Goal: Information Seeking & Learning: Learn about a topic

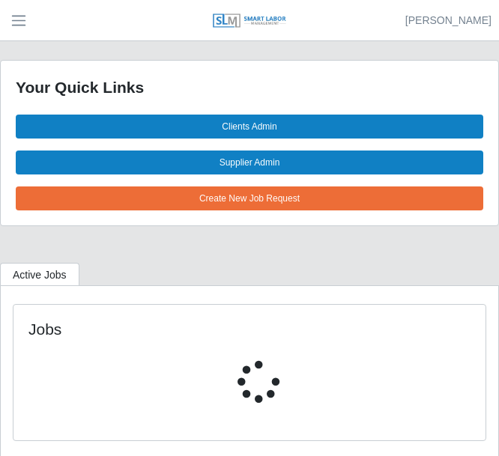
select select "****"
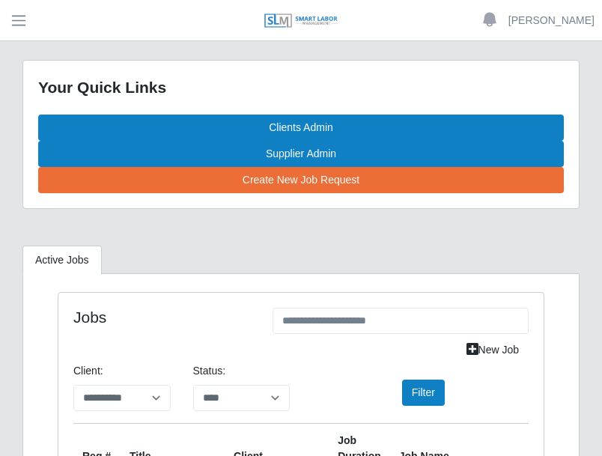
click at [24, 28] on span "button" at bounding box center [18, 20] width 19 height 17
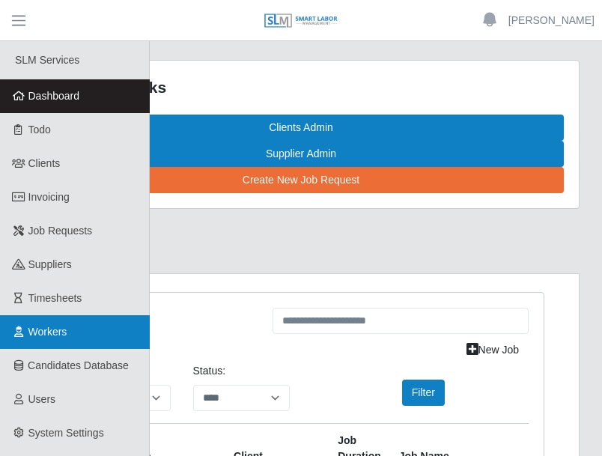
click at [61, 329] on span "Workers" at bounding box center [47, 332] width 39 height 12
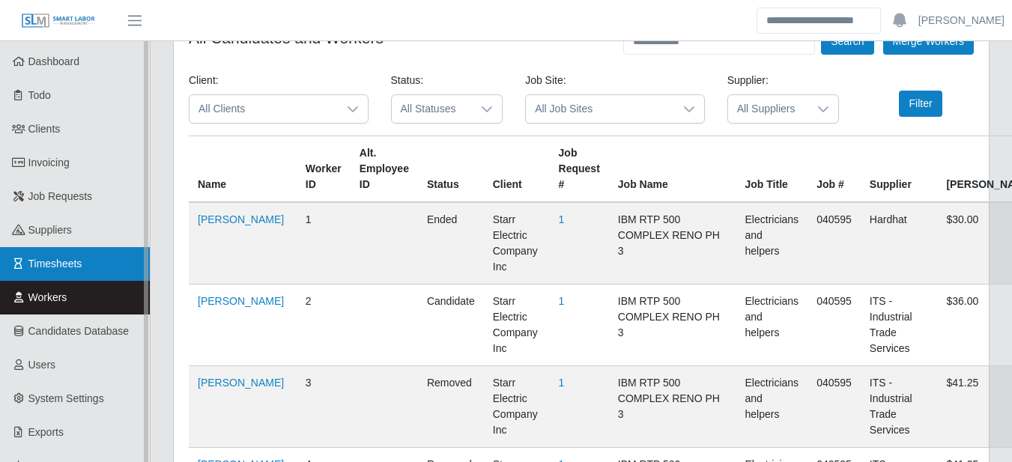
scroll to position [174, 0]
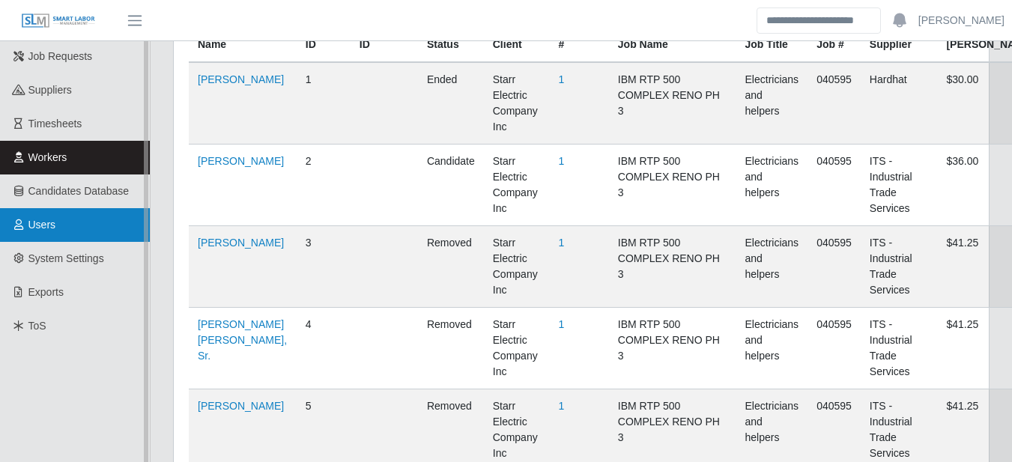
click at [68, 225] on link "Users" at bounding box center [75, 225] width 150 height 34
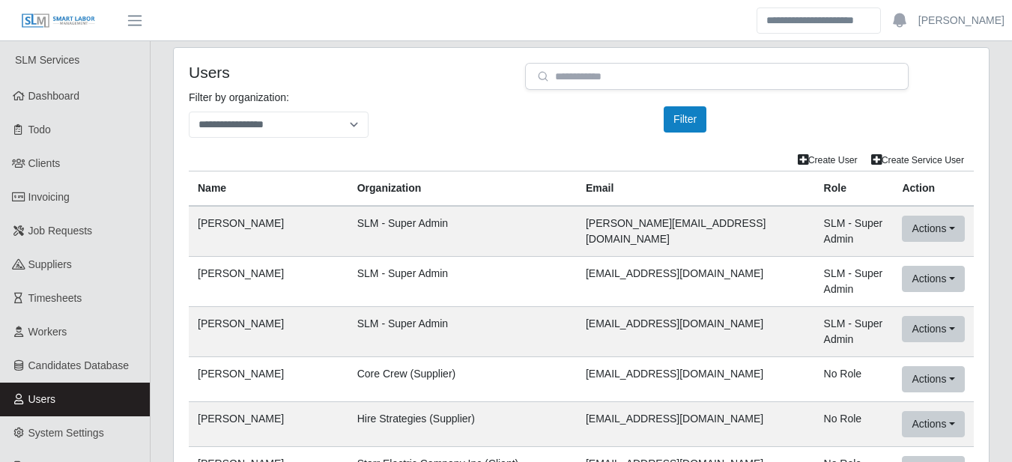
click at [452, 141] on div "**********" at bounding box center [580, 120] width 807 height 60
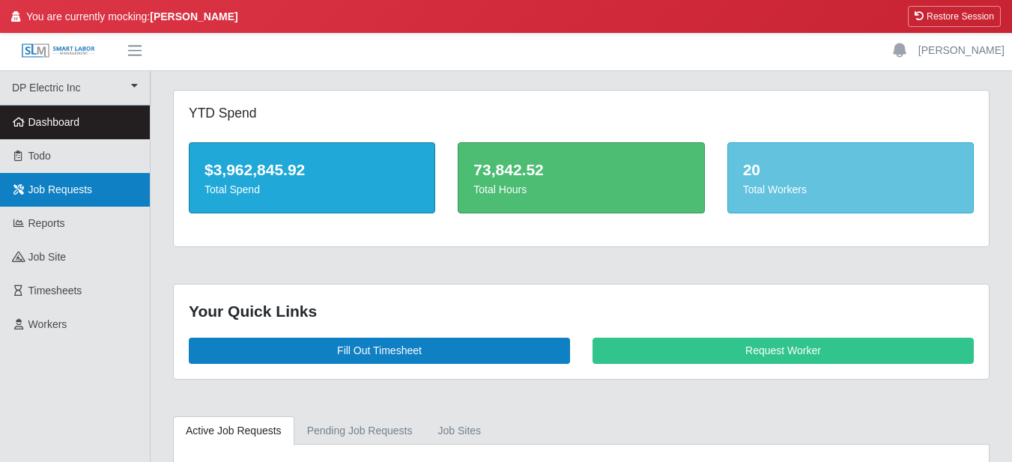
click at [73, 189] on span "Job Requests" at bounding box center [60, 189] width 64 height 12
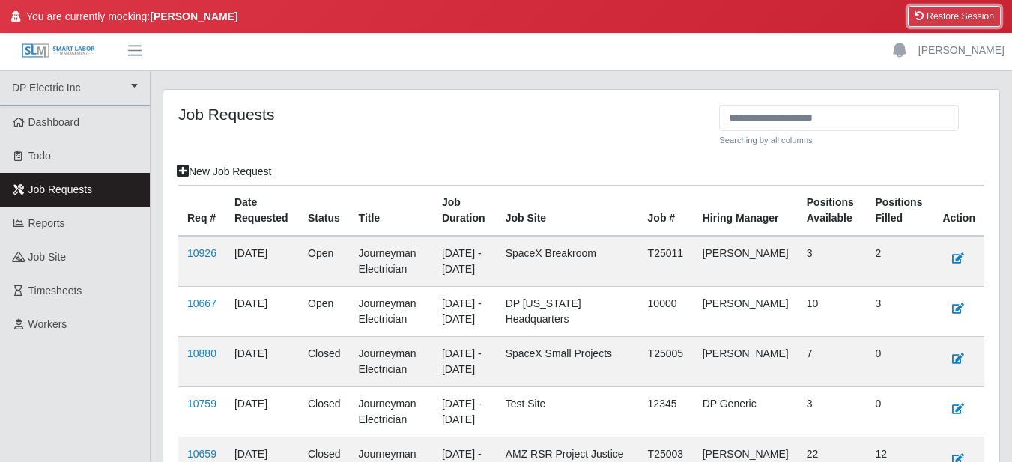
click at [931, 13] on button "Restore Session" at bounding box center [954, 16] width 93 height 21
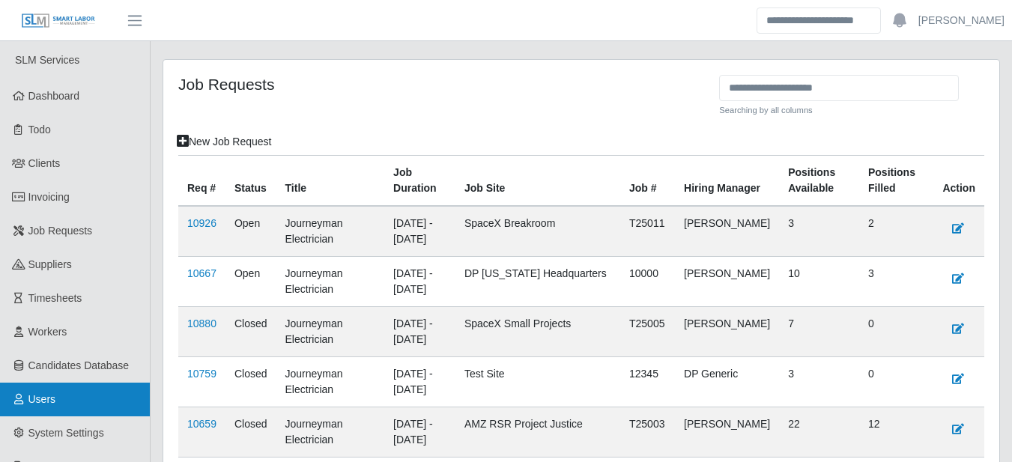
click at [67, 402] on link "Users" at bounding box center [75, 400] width 150 height 34
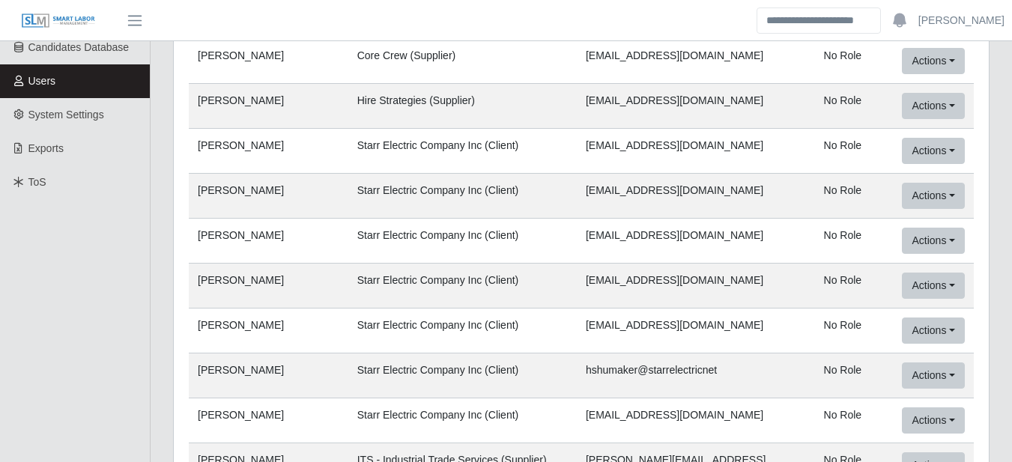
scroll to position [350, 0]
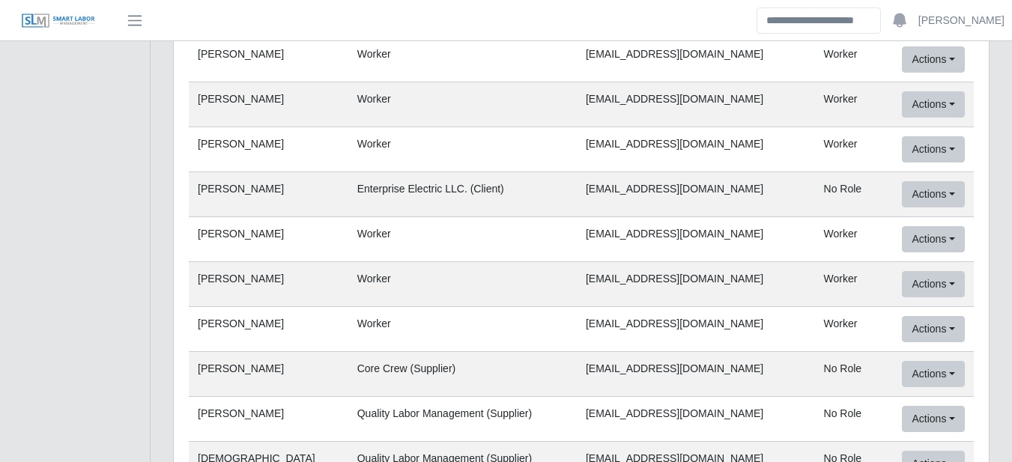
scroll to position [16948, 0]
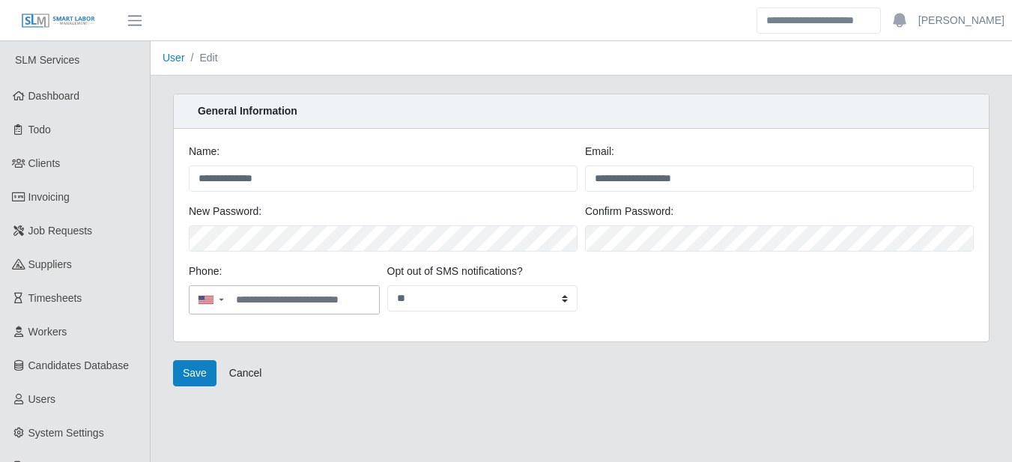
drag, startPoint x: 553, startPoint y: 353, endPoint x: 563, endPoint y: 343, distance: 14.8
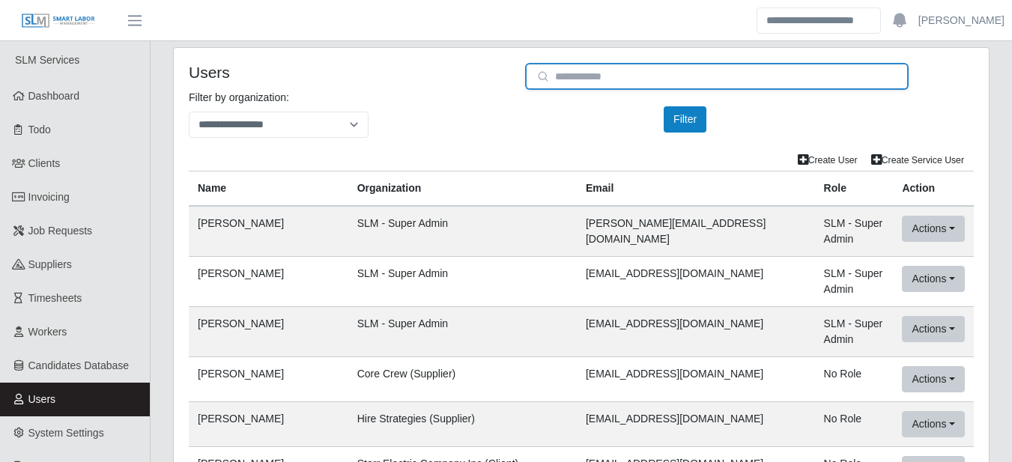
click at [641, 80] on input "email" at bounding box center [716, 76] width 383 height 27
type input "*"
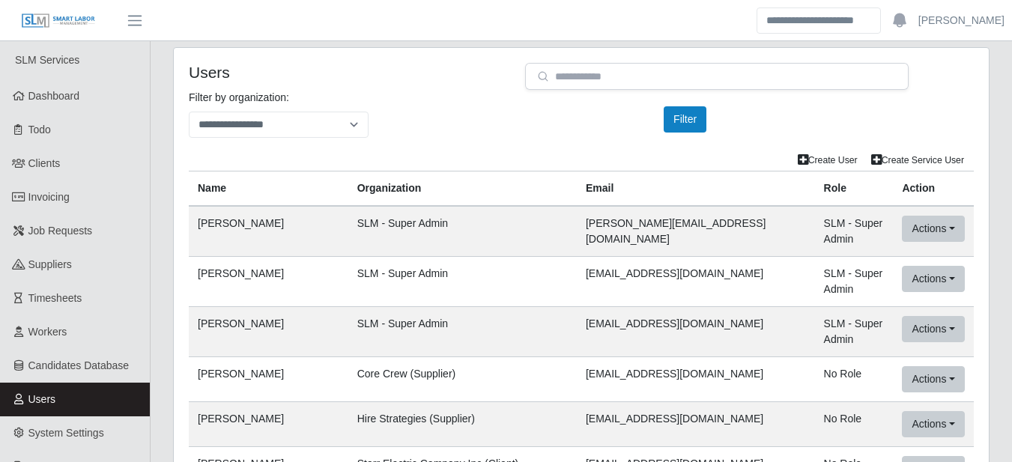
click at [465, 114] on div "**********" at bounding box center [580, 120] width 807 height 60
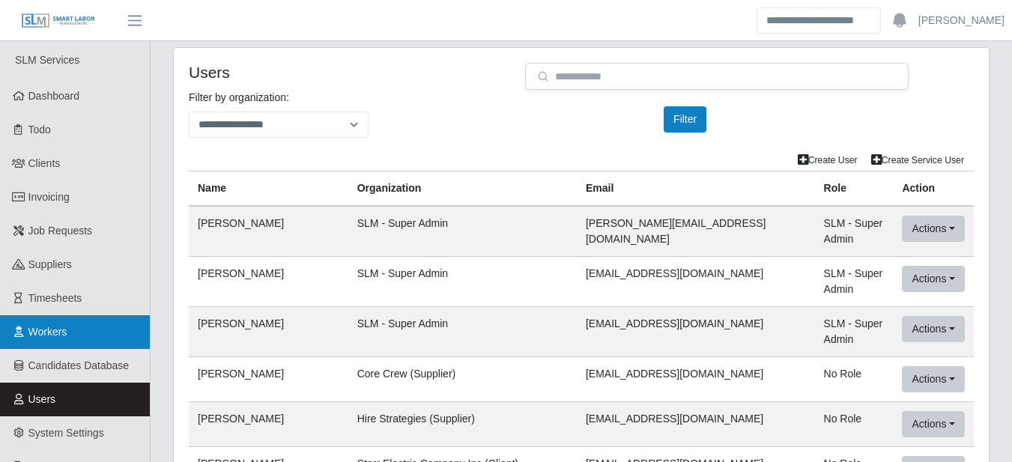
click at [83, 324] on link "Workers" at bounding box center [75, 332] width 150 height 34
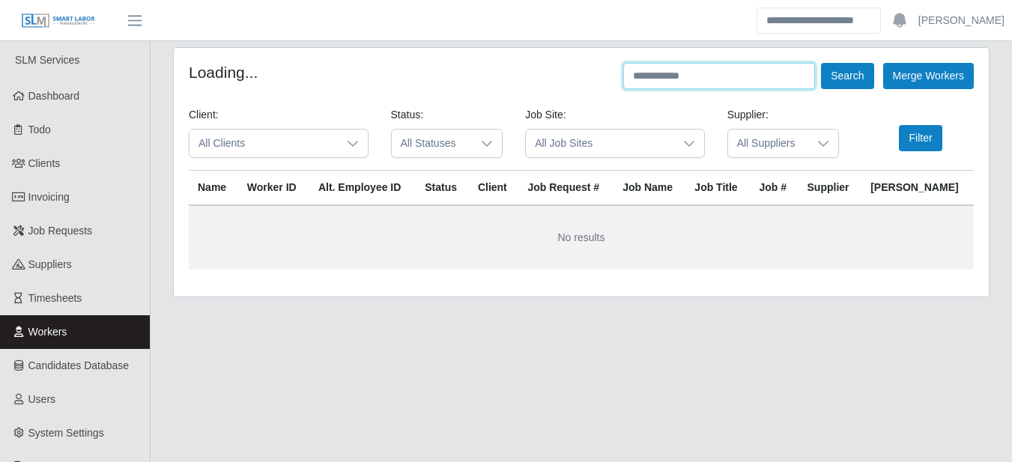
click at [759, 79] on input "text" at bounding box center [719, 76] width 192 height 26
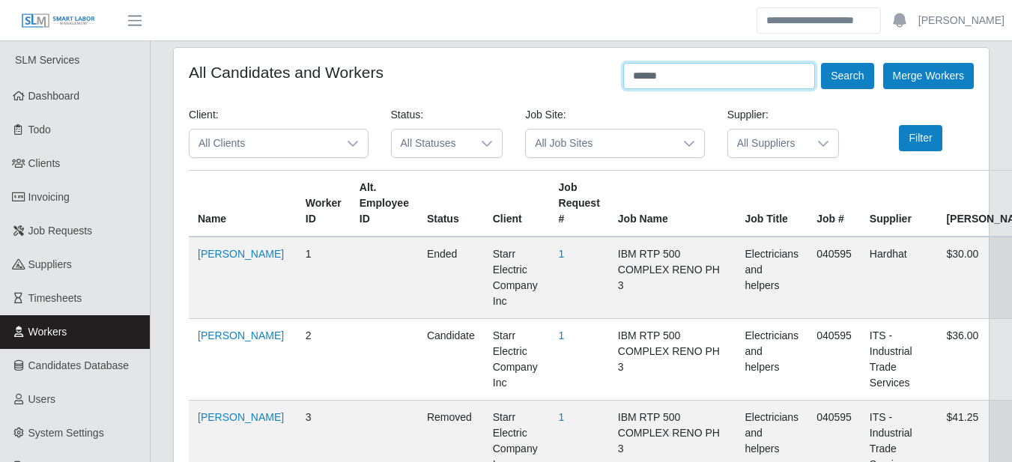
click at [821, 63] on button "Search" at bounding box center [847, 76] width 52 height 26
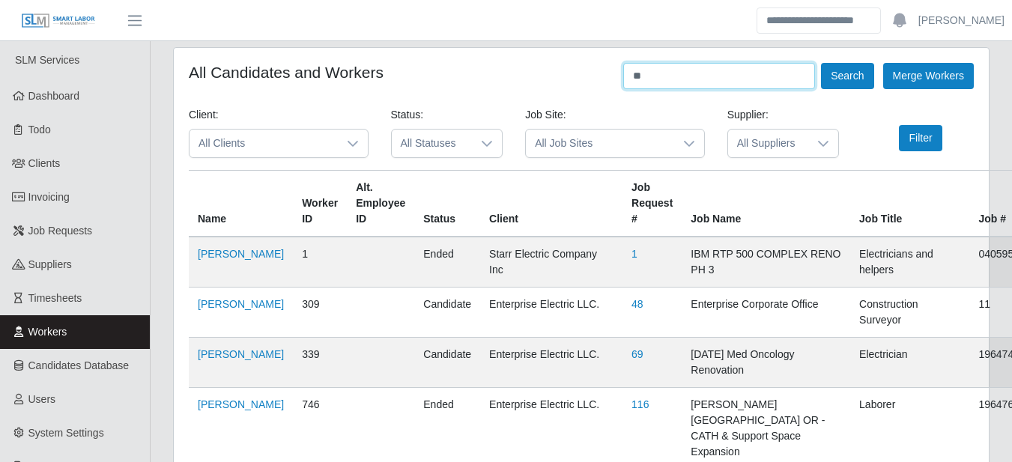
type input "*"
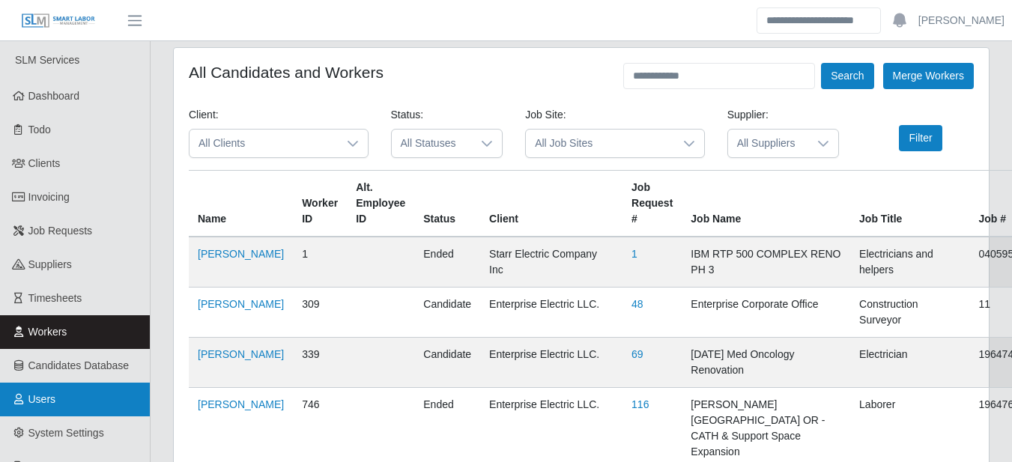
click at [64, 395] on link "Users" at bounding box center [75, 400] width 150 height 34
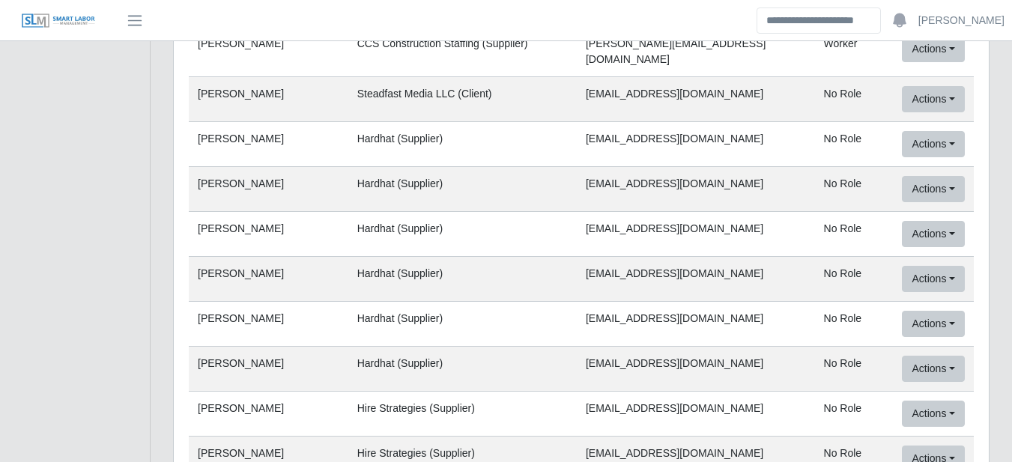
scroll to position [1223, 0]
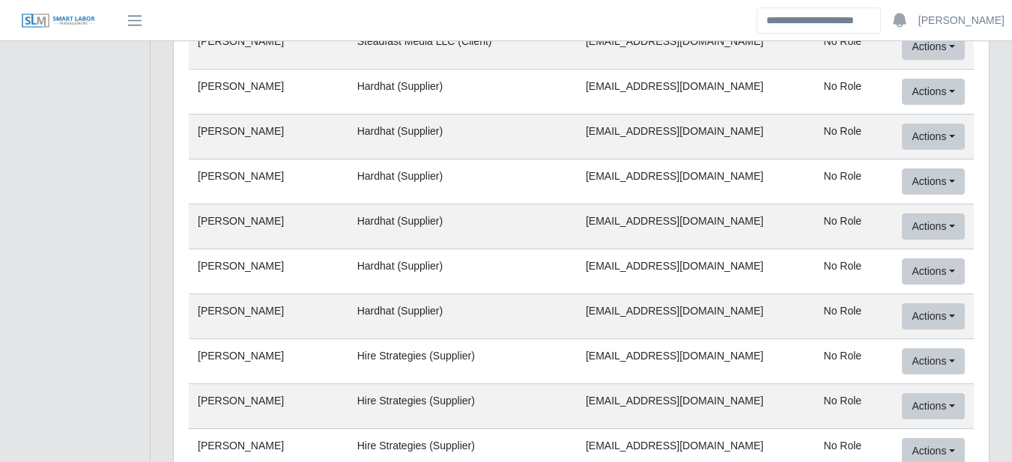
click at [427, 294] on td "Hardhat (Supplier)" at bounding box center [462, 316] width 228 height 45
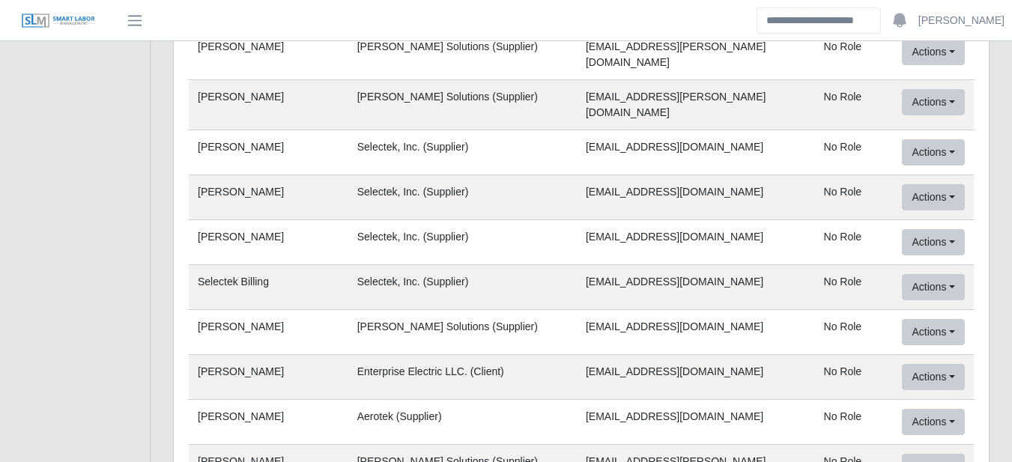
scroll to position [81029, 0]
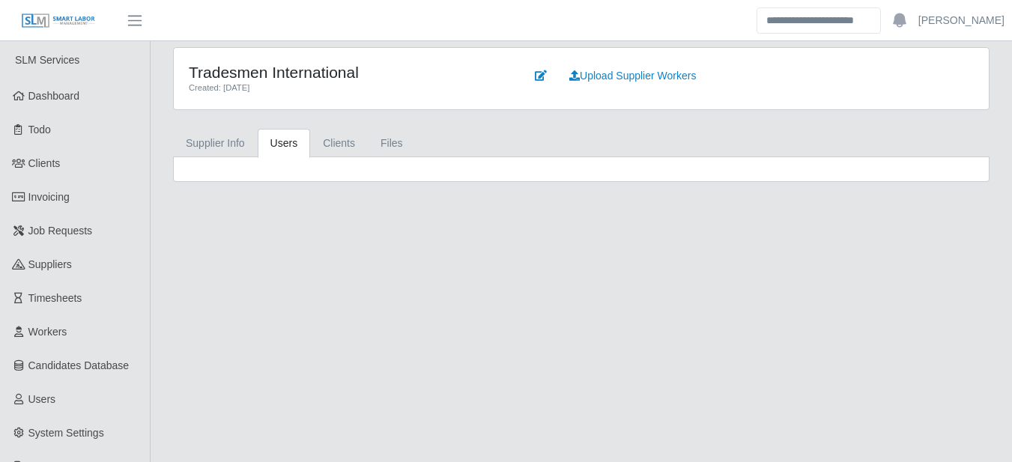
click at [485, 134] on ul "Supplier Info Users Clients Files" at bounding box center [581, 143] width 816 height 28
click at [281, 147] on link "Users" at bounding box center [284, 143] width 53 height 29
click at [222, 137] on link "Supplier Info" at bounding box center [215, 143] width 85 height 29
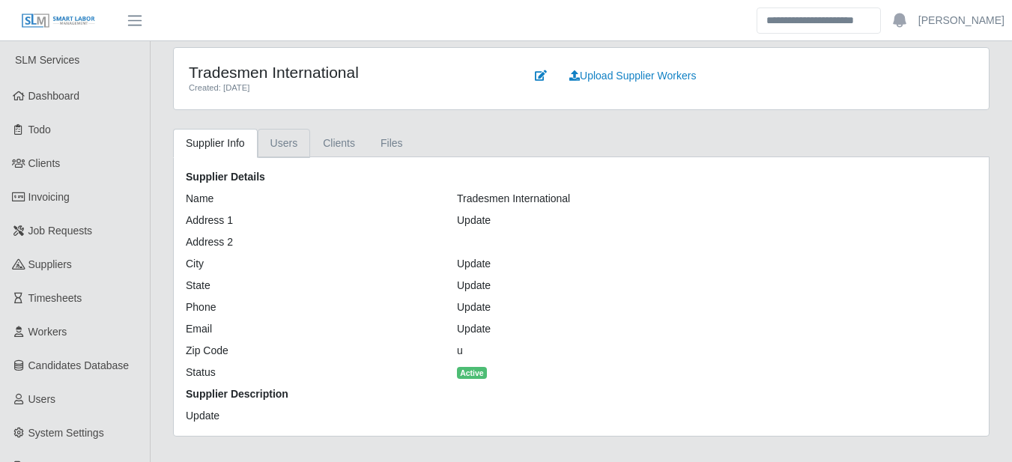
click at [285, 141] on link "Users" at bounding box center [284, 143] width 53 height 29
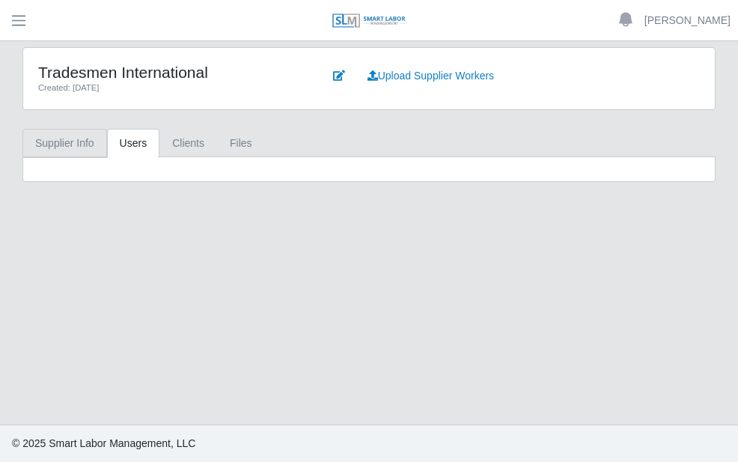
click at [89, 145] on link "Supplier Info" at bounding box center [64, 143] width 85 height 29
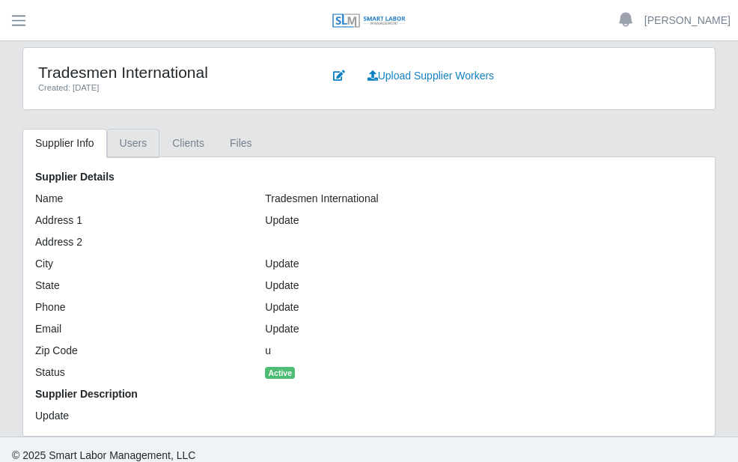
click at [143, 141] on link "Users" at bounding box center [133, 143] width 53 height 29
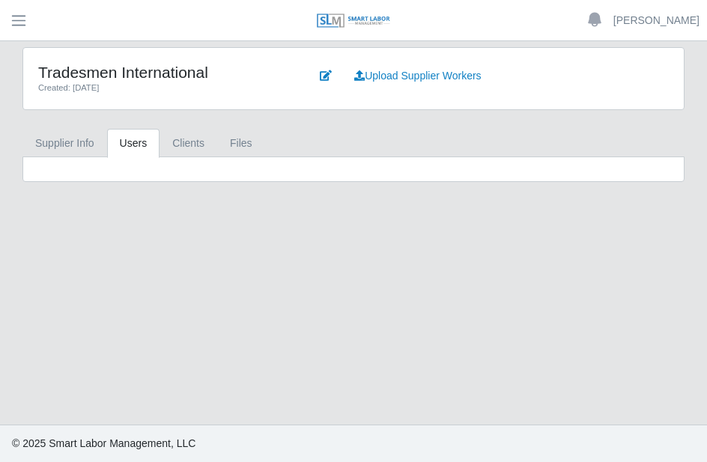
click at [528, 284] on main "Tradesmen International Created: [DATE] Upload Supplier Workers Supplier Info U…" at bounding box center [353, 232] width 707 height 383
click at [87, 142] on link "Supplier Info" at bounding box center [64, 143] width 85 height 29
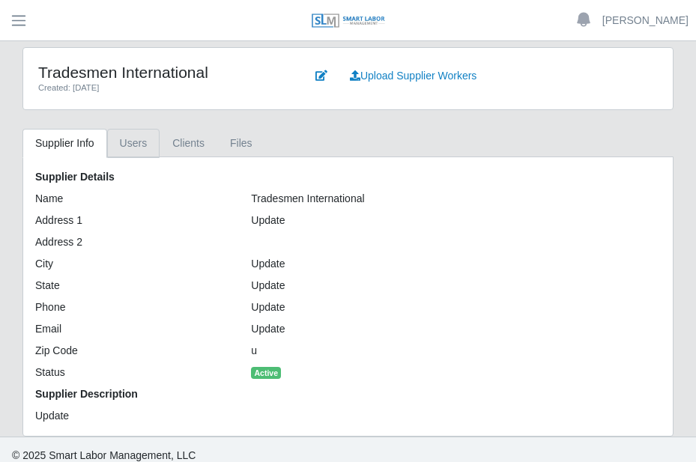
click at [134, 143] on link "Users" at bounding box center [133, 143] width 53 height 29
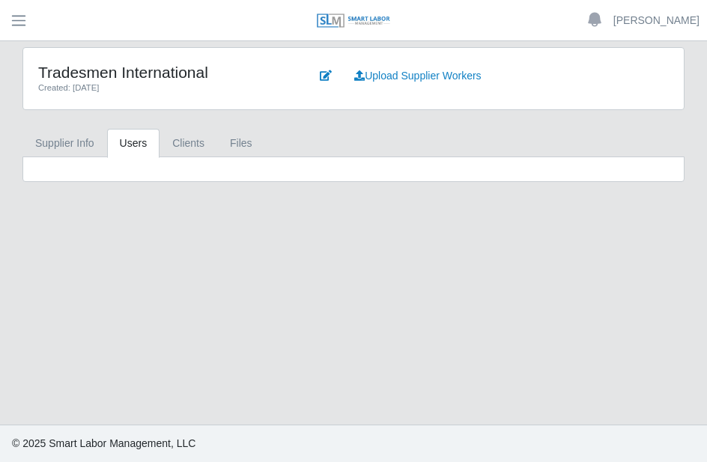
click at [323, 348] on main "Tradesmen International Created: 03/25/2024 Upload Supplier Workers Supplier In…" at bounding box center [353, 232] width 707 height 383
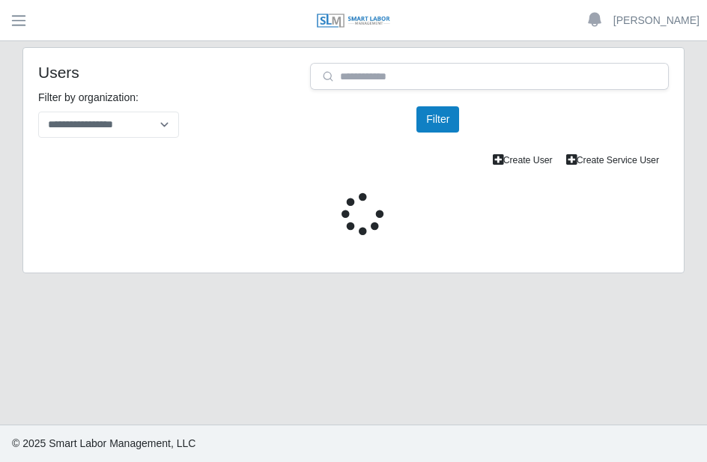
click at [675, 95] on div "**********" at bounding box center [353, 169] width 684 height 244
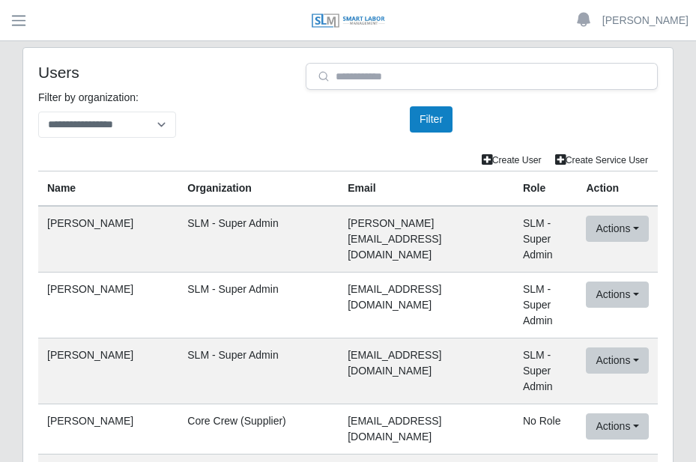
scroll to position [91697, 0]
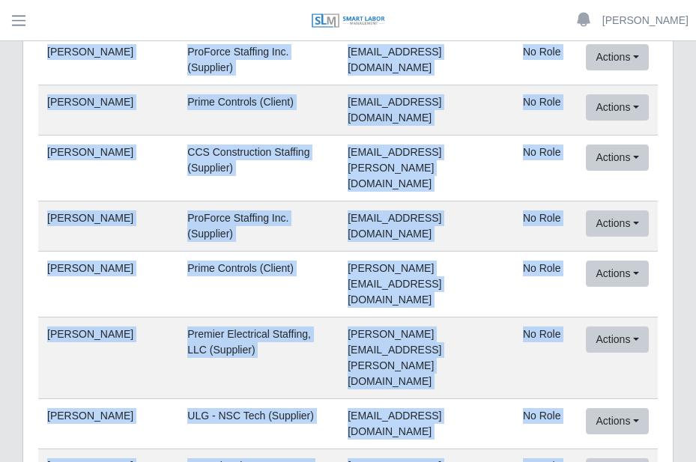
drag, startPoint x: 121, startPoint y: 230, endPoint x: 37, endPoint y: 223, distance: 83.4
drag, startPoint x: 37, startPoint y: 224, endPoint x: 51, endPoint y: 234, distance: 17.7
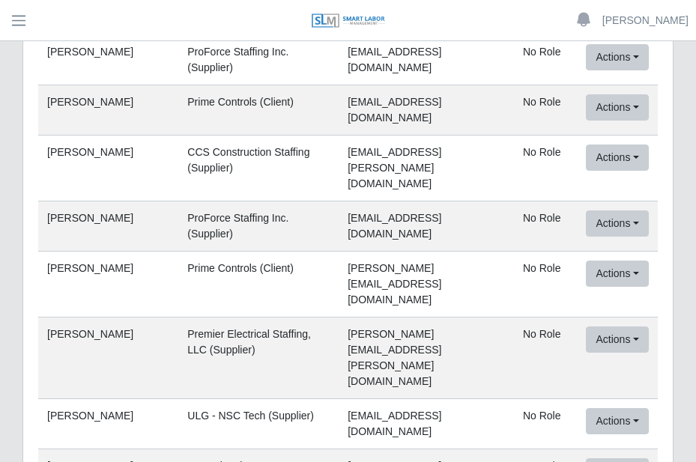
drag, startPoint x: 51, startPoint y: 234, endPoint x: 90, endPoint y: 227, distance: 39.7
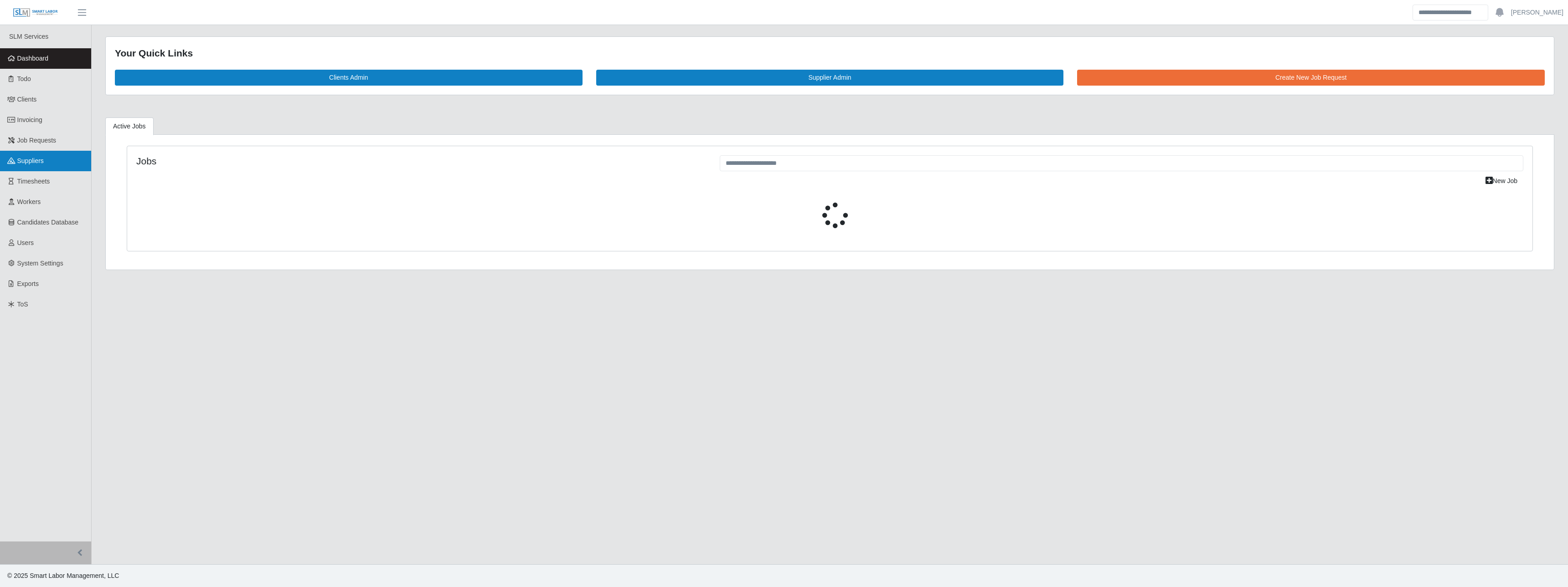
select select "****"
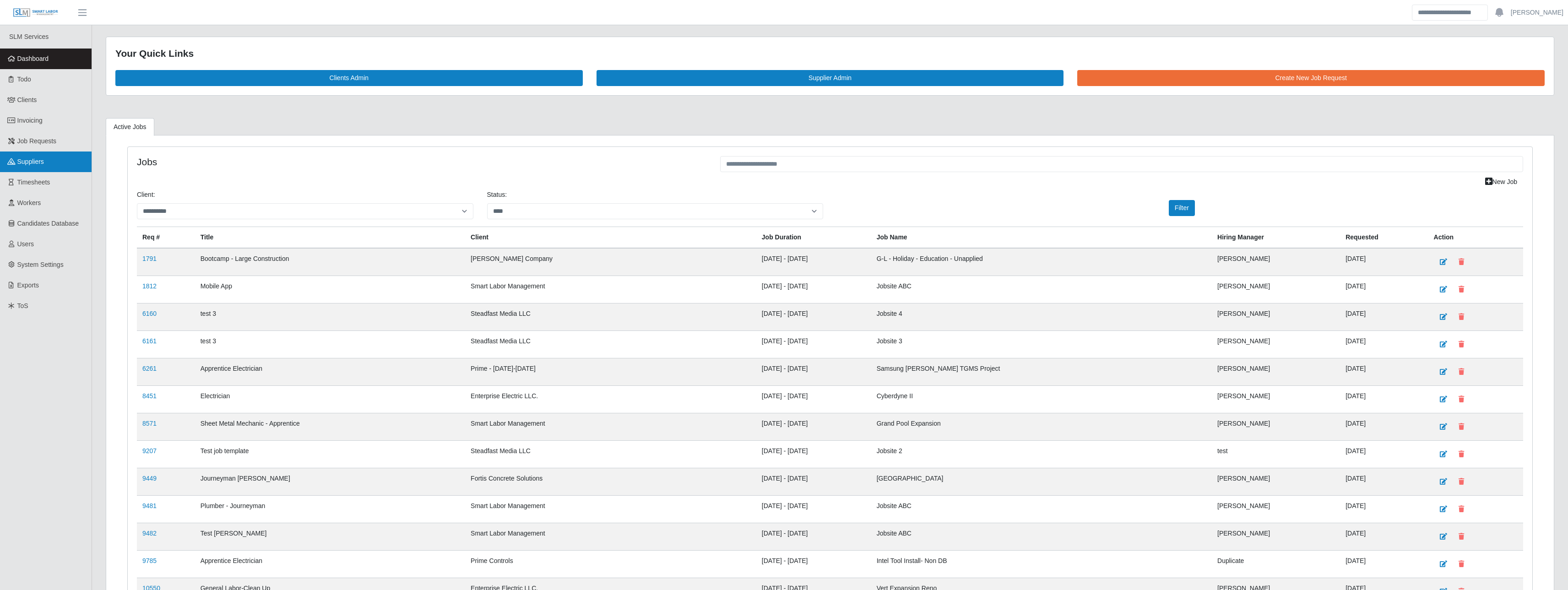
click at [42, 165] on span "Suppliers" at bounding box center [30, 161] width 26 height 7
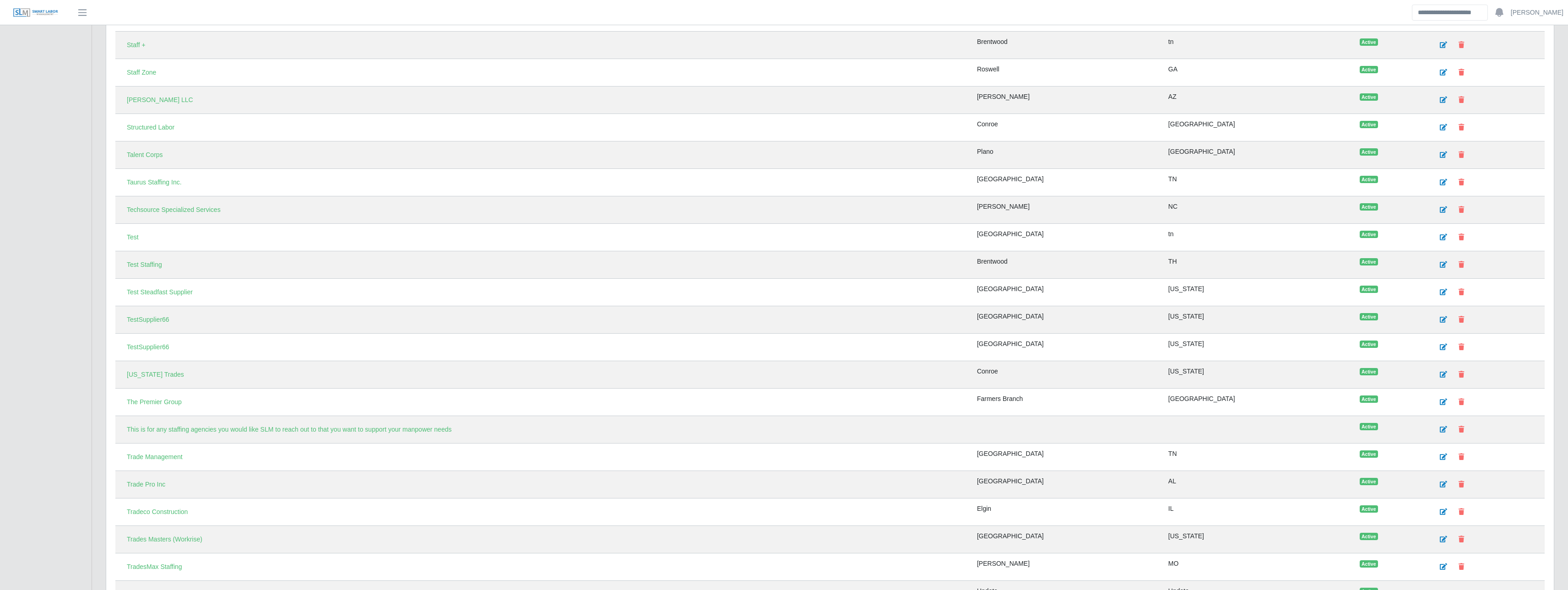
scroll to position [2885, 0]
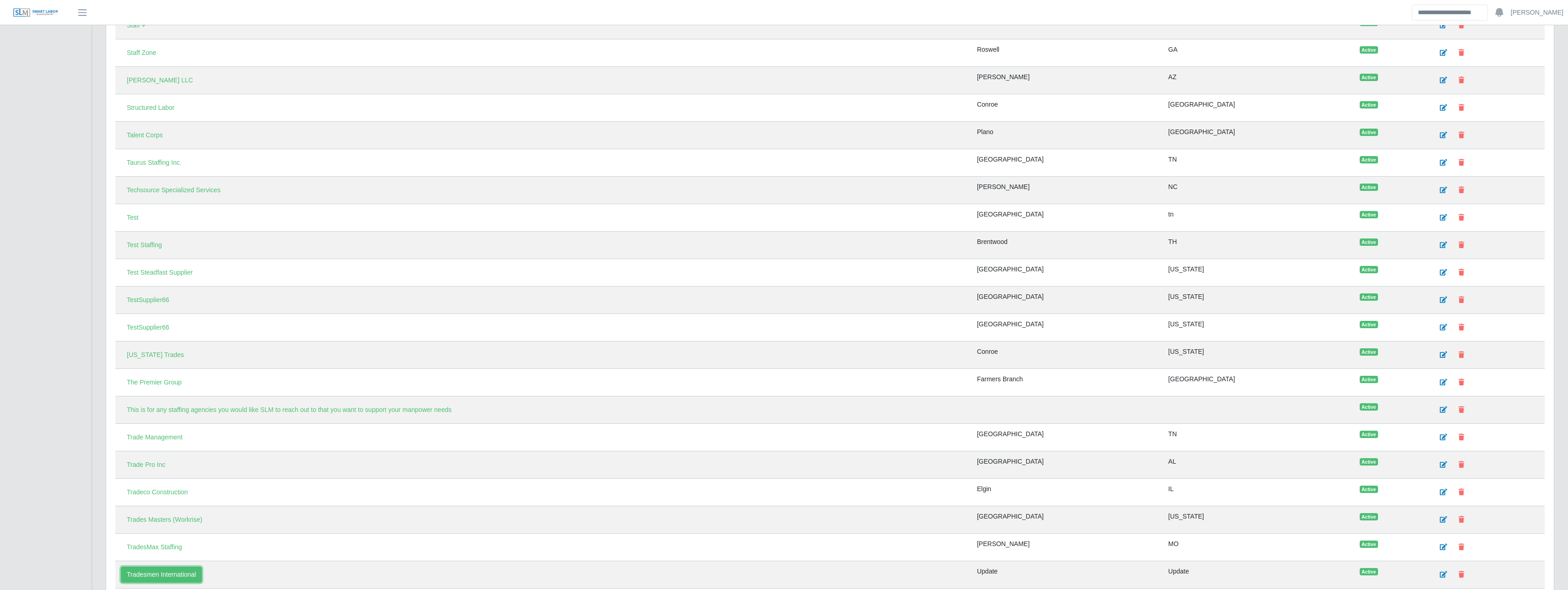
click at [187, 574] on link "Tradesmen International" at bounding box center [161, 575] width 81 height 16
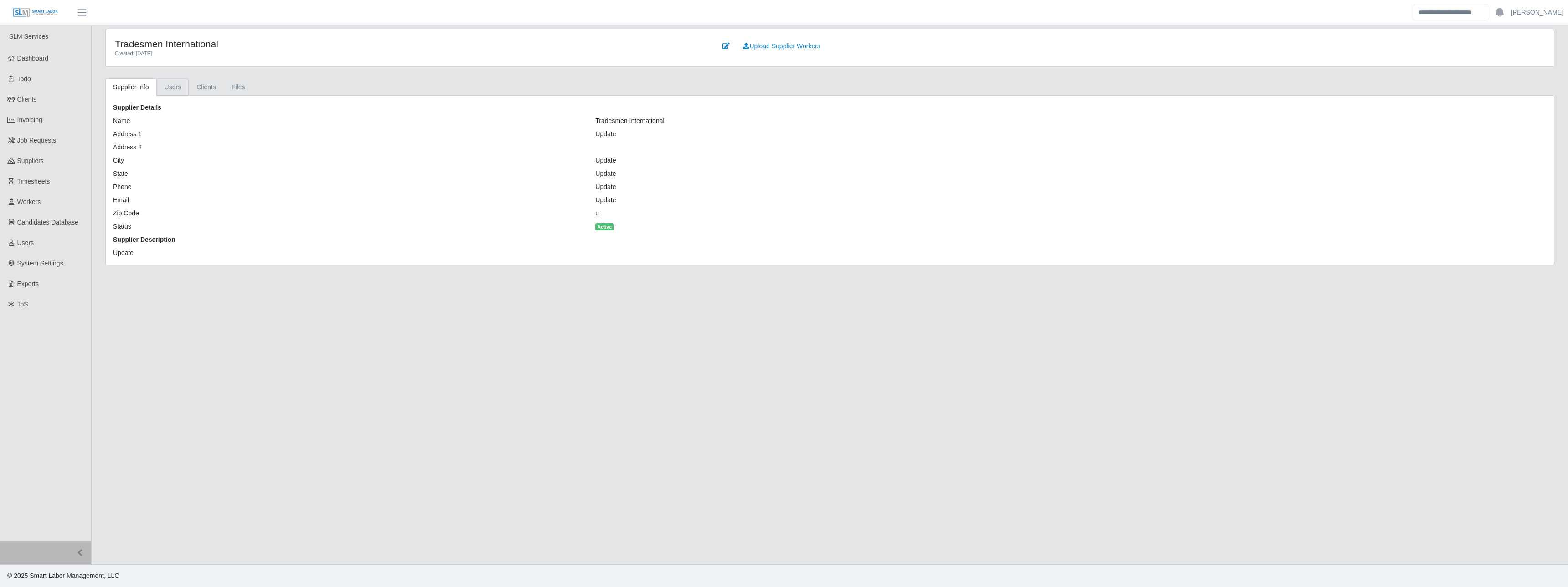
click at [172, 86] on link "Users" at bounding box center [173, 87] width 32 height 18
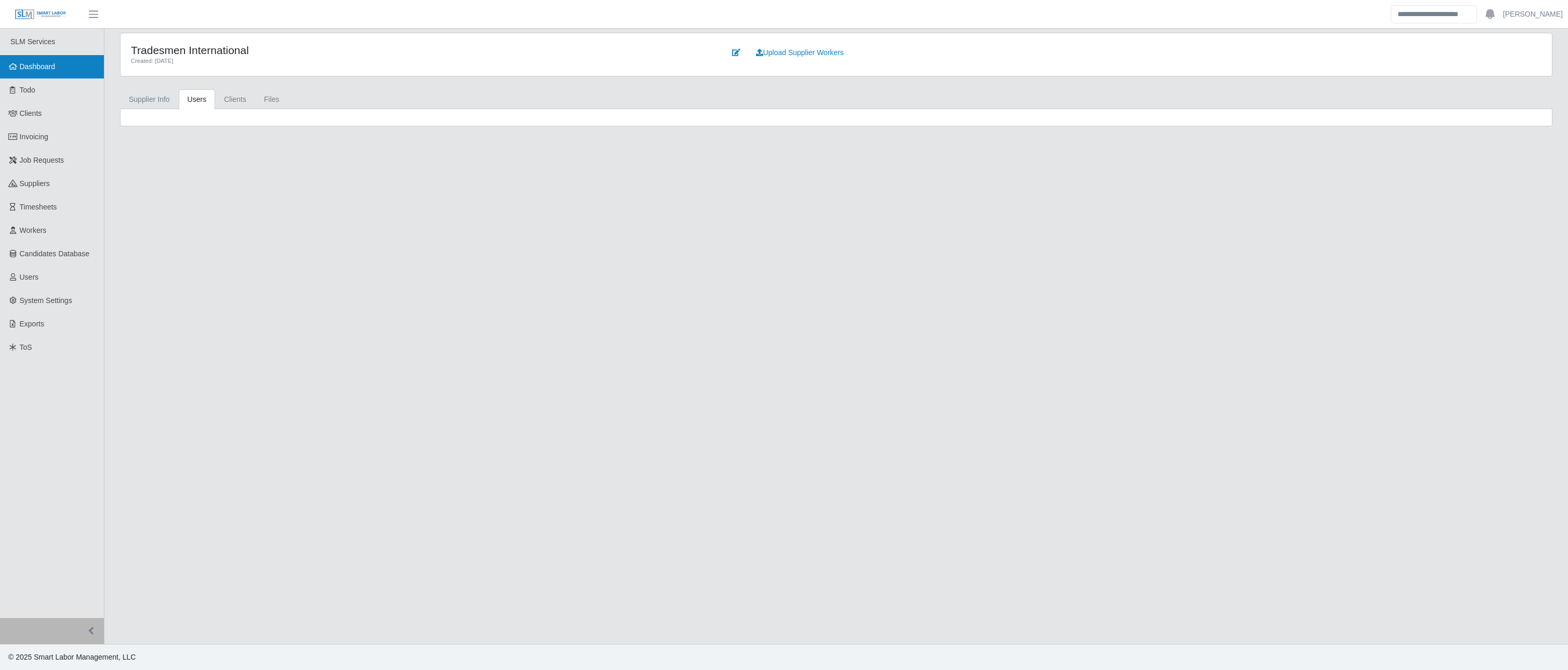
click at [36, 74] on link "Dashboard" at bounding box center [52, 67] width 104 height 24
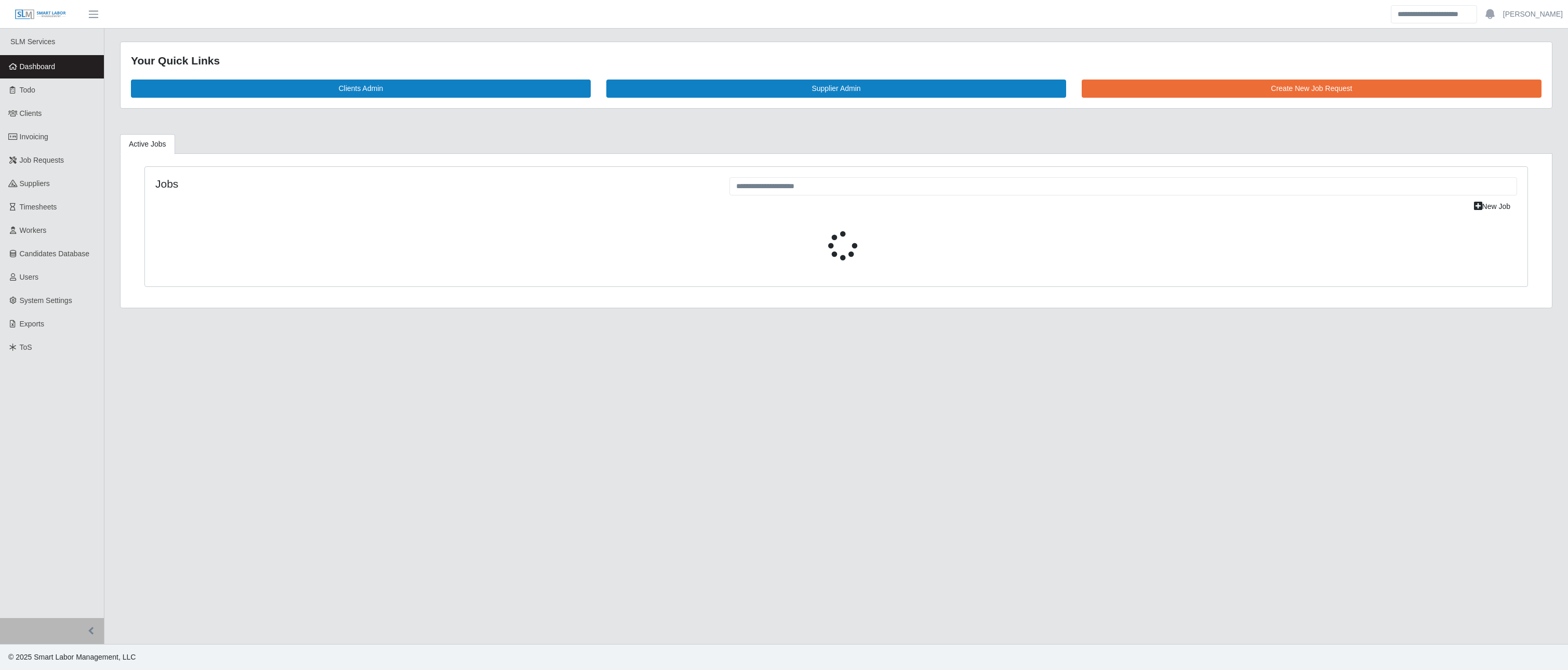
select select "****"
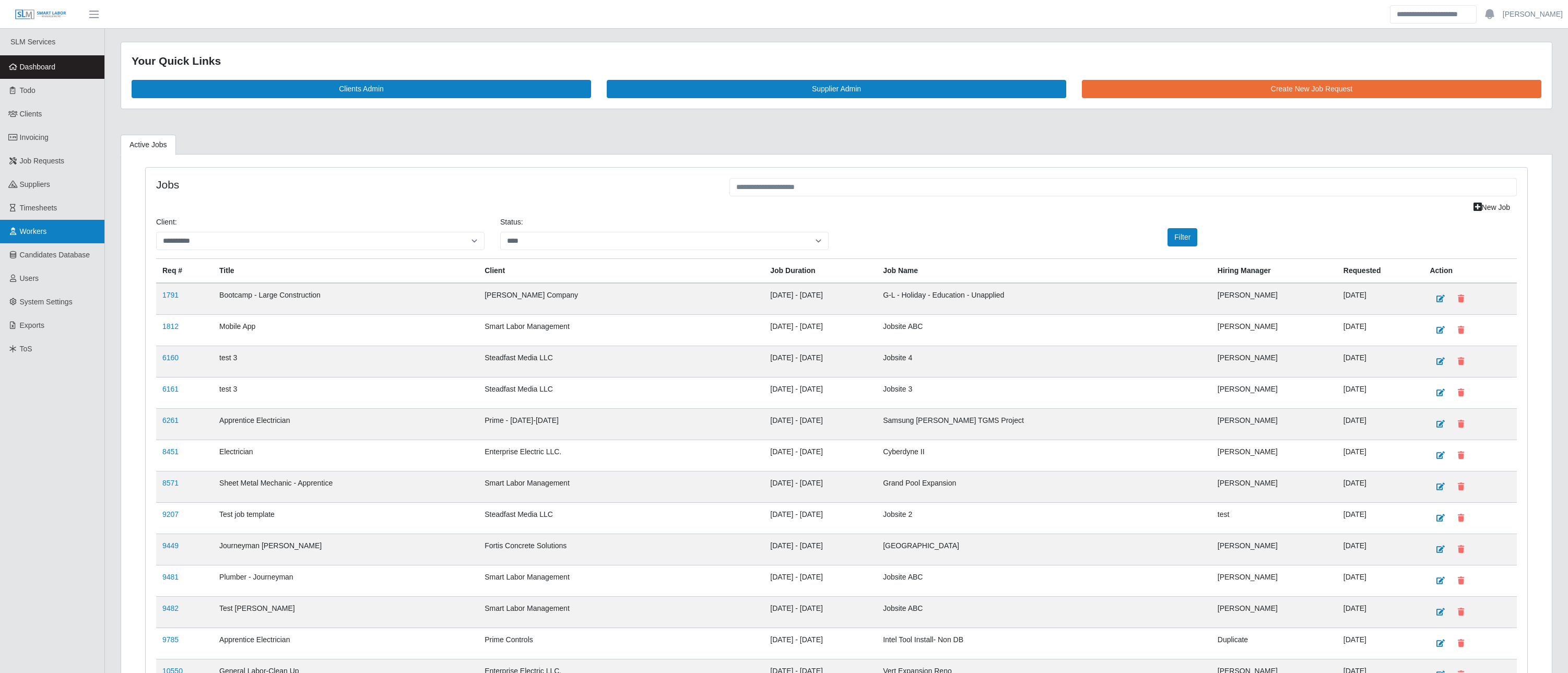
click at [33, 237] on link "Workers" at bounding box center [52, 232] width 105 height 24
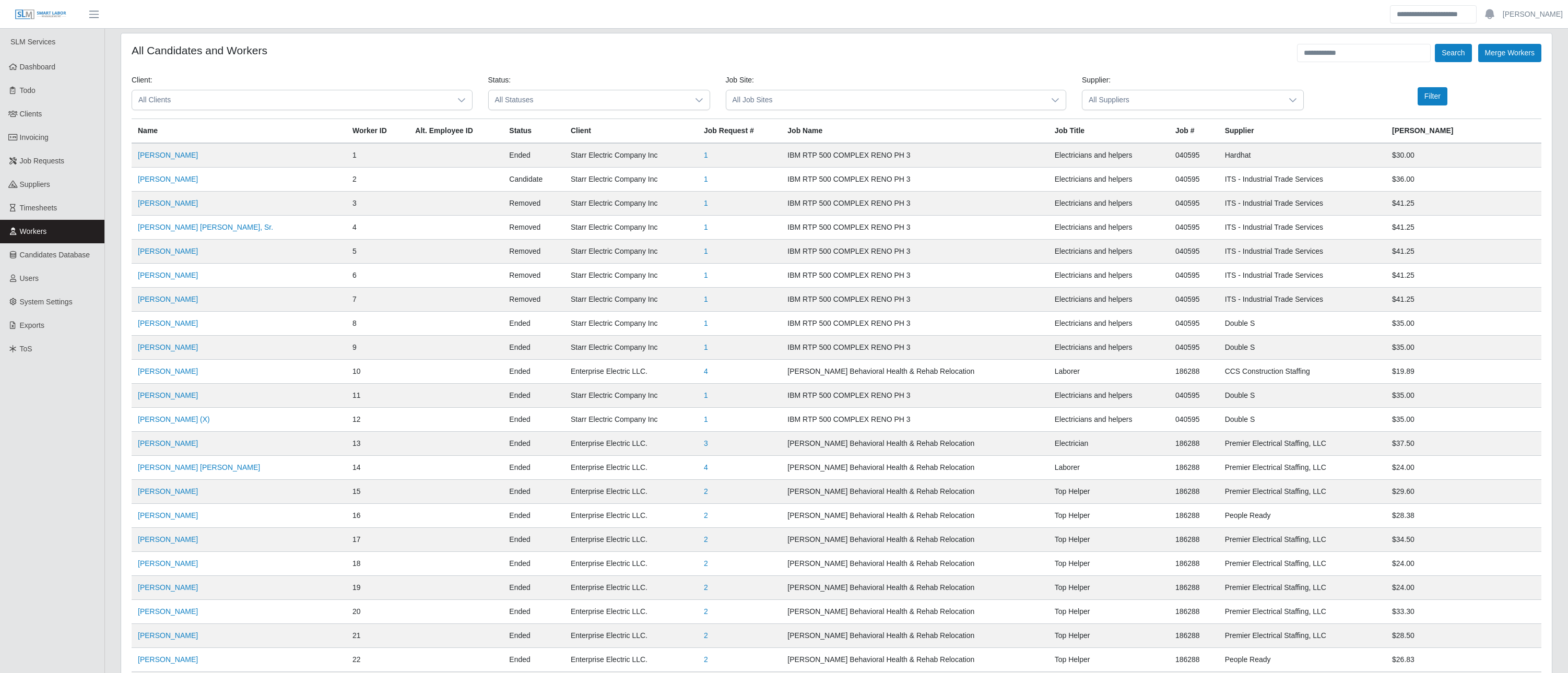
click at [1127, 96] on span "All Suppliers" at bounding box center [1182, 100] width 200 height 20
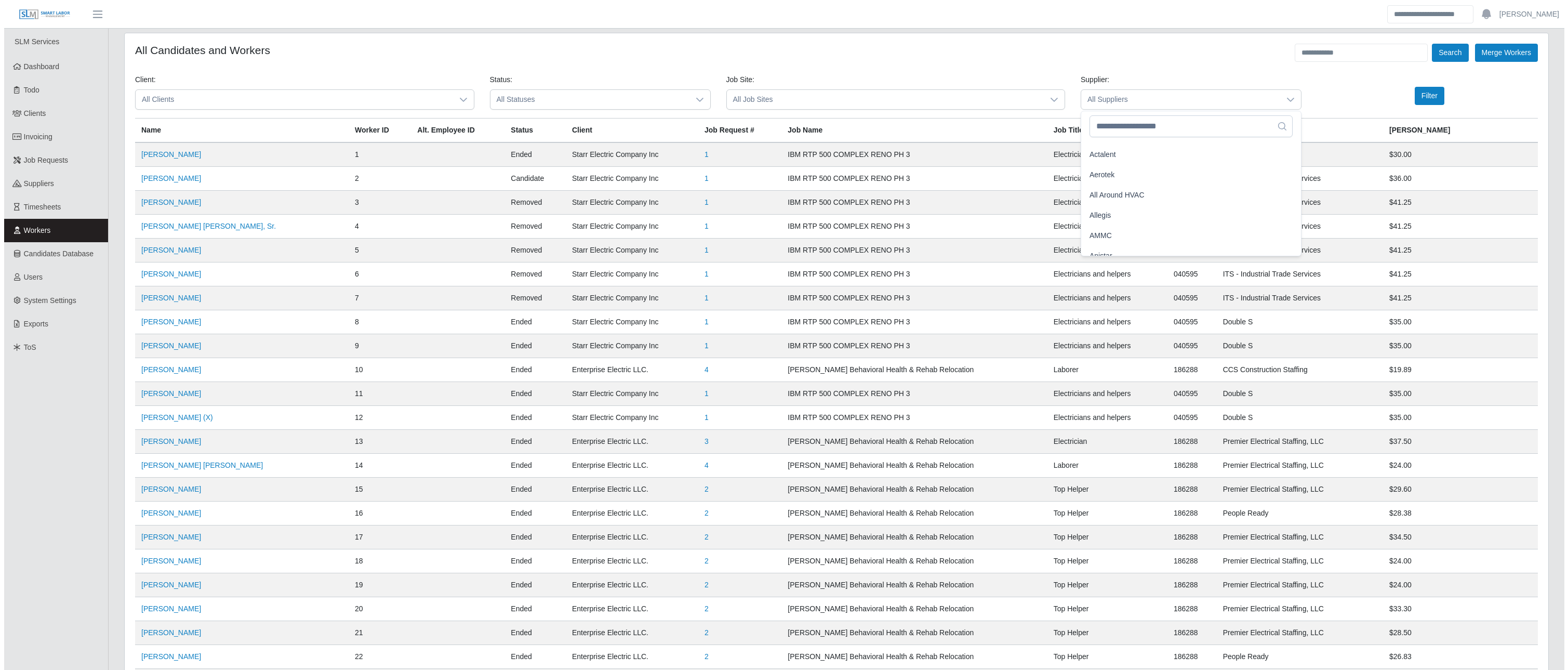
scroll to position [121, 0]
click at [1114, 231] on li "Anistar" at bounding box center [1186, 233] width 216 height 19
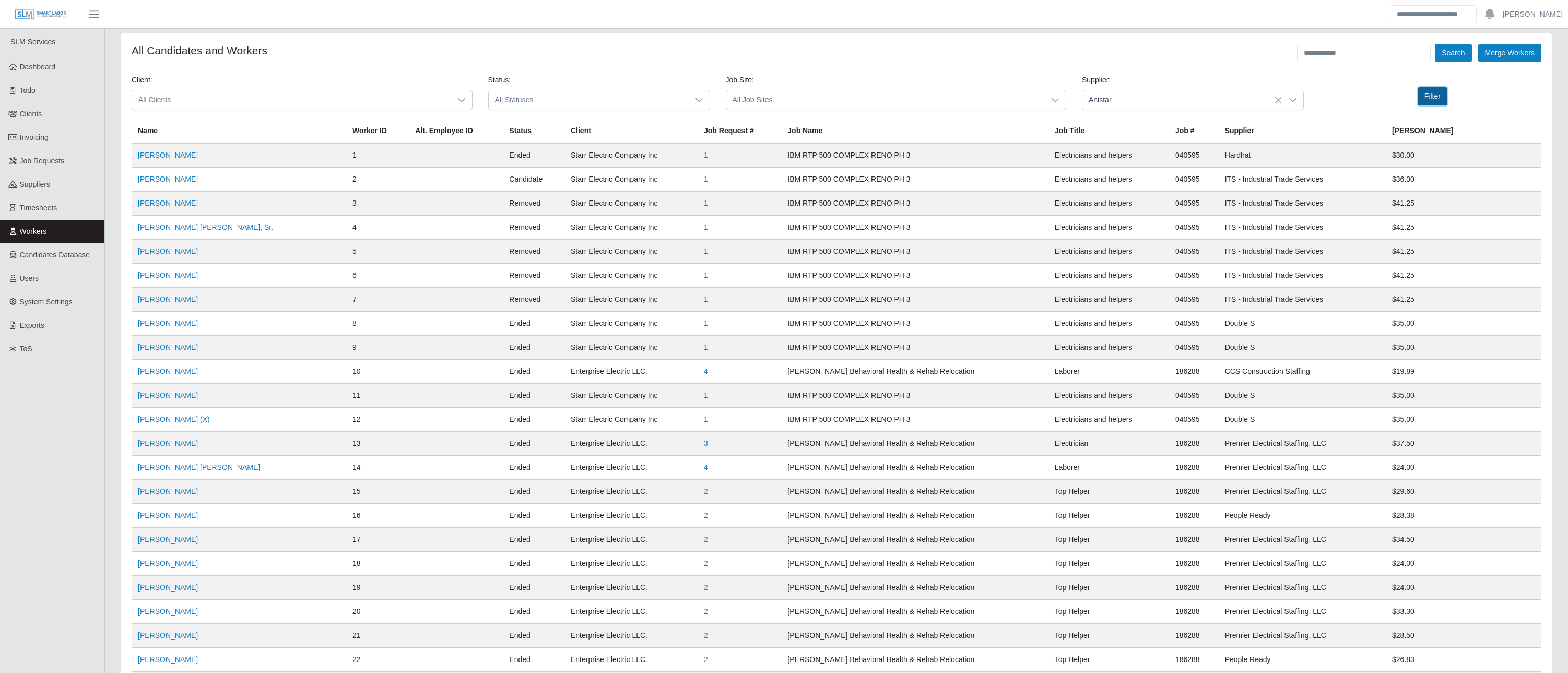
click at [1437, 101] on button "Filter" at bounding box center [1432, 96] width 30 height 18
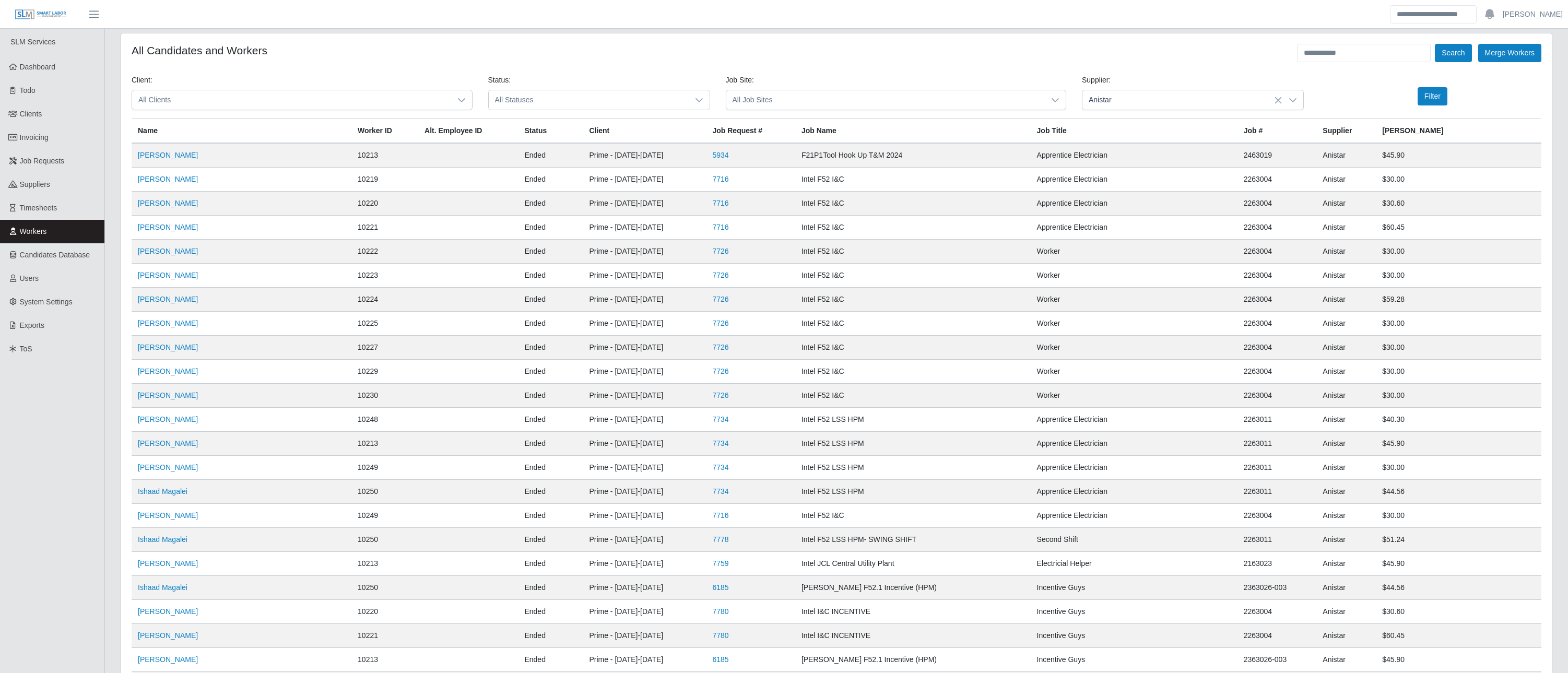
click at [527, 96] on span "All Statuses" at bounding box center [588, 100] width 200 height 20
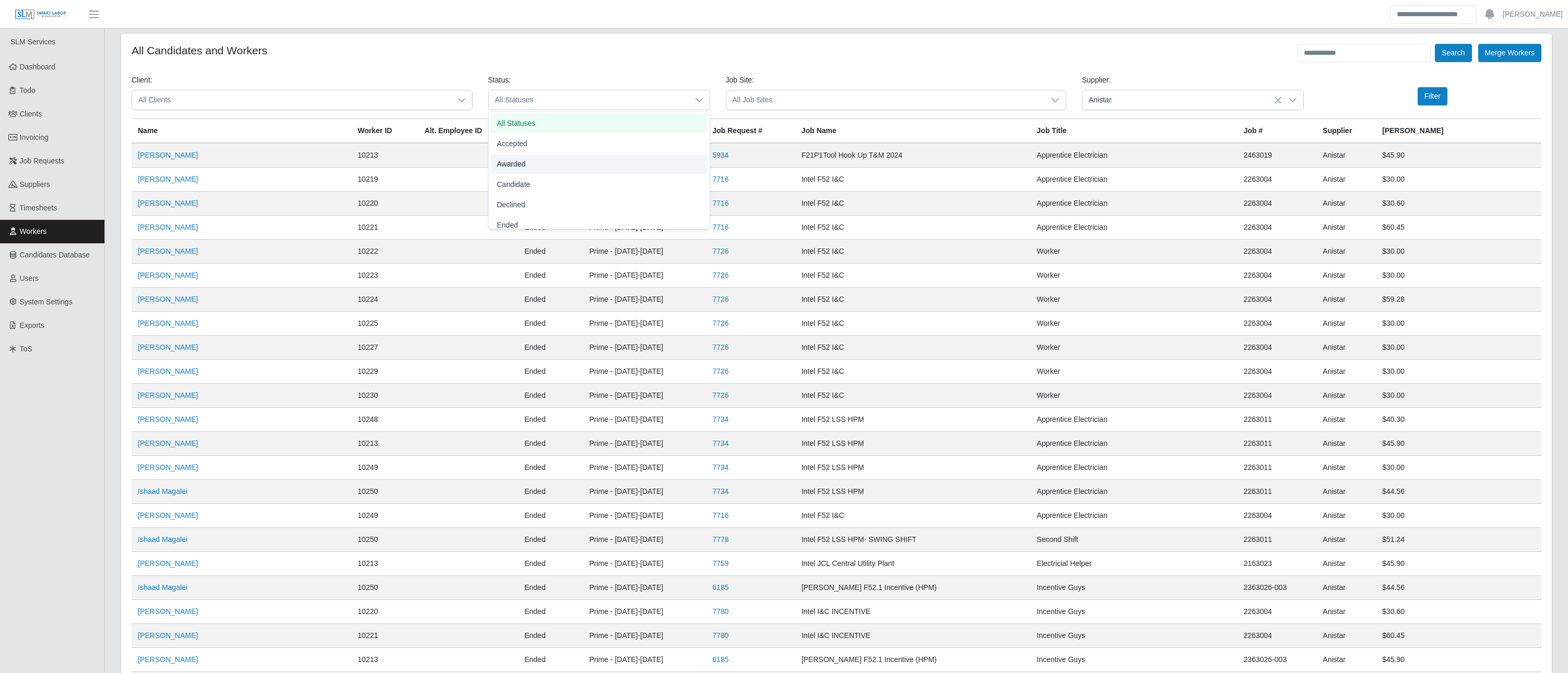
click at [515, 162] on span "Awarded" at bounding box center [511, 165] width 29 height 11
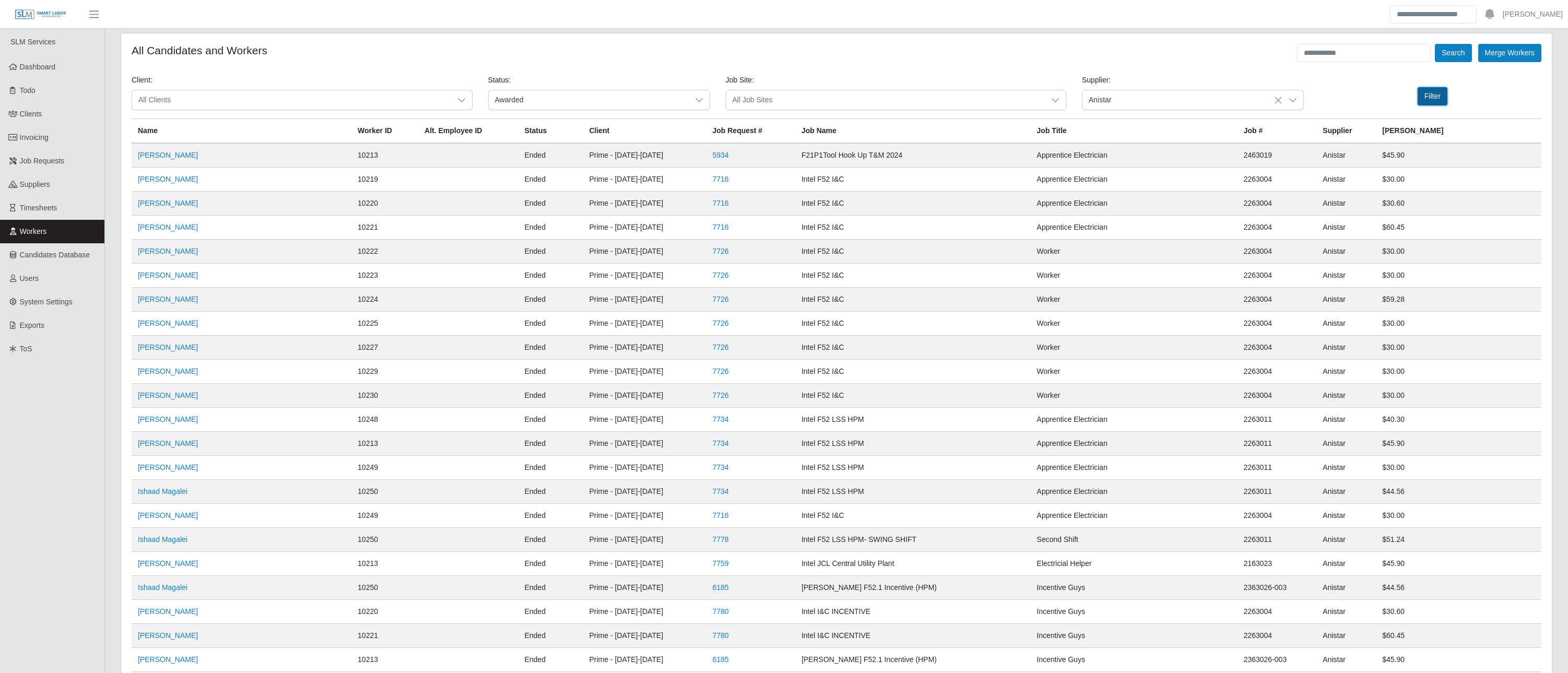
click at [1425, 95] on button "Filter" at bounding box center [1432, 96] width 30 height 18
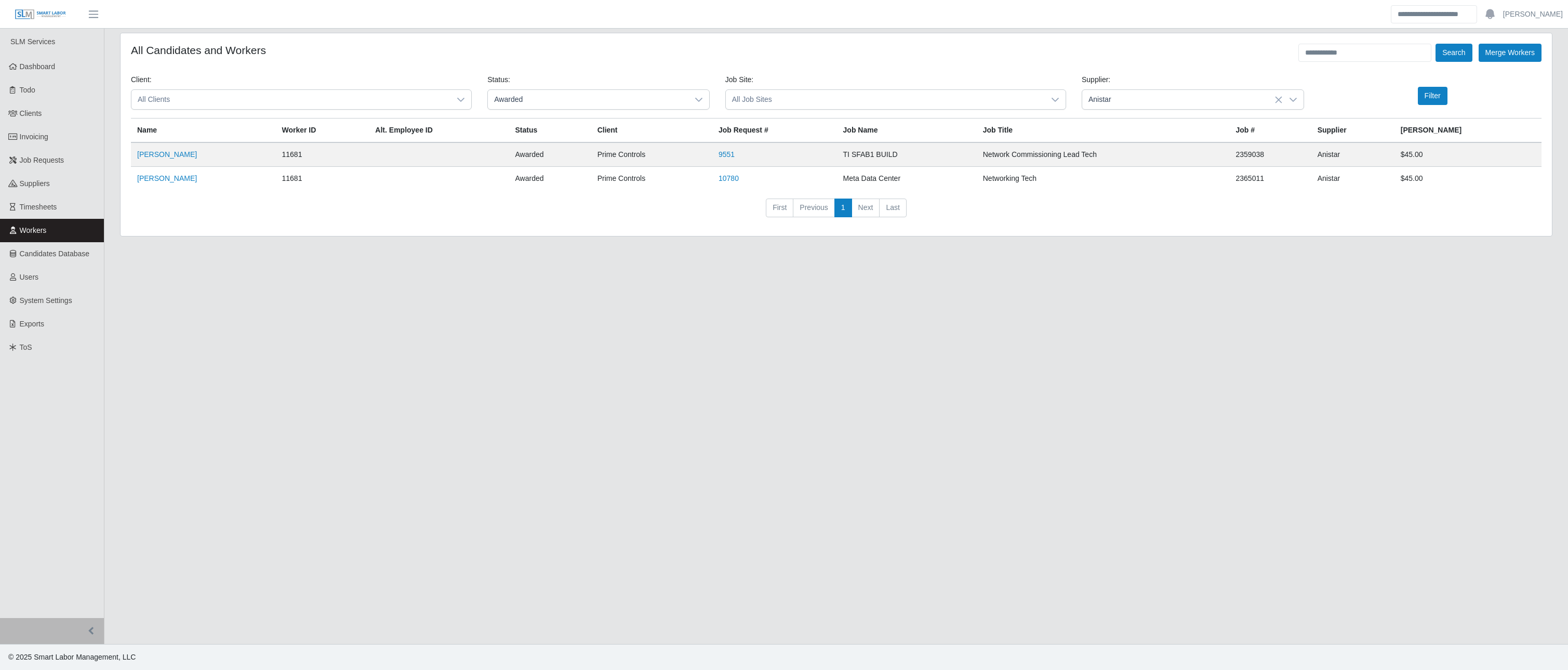
drag, startPoint x: 365, startPoint y: 365, endPoint x: 421, endPoint y: 445, distance: 97.7
click at [371, 378] on main "All Candidates and Workers Search Merge Workers Client: All Clients Status: Awa…" at bounding box center [836, 336] width 1463 height 616
drag, startPoint x: 421, startPoint y: 445, endPoint x: 441, endPoint y: 453, distance: 21.5
click at [441, 453] on main "All Candidates and Workers Search Merge Workers Client: All Clients Status: Awa…" at bounding box center [836, 336] width 1463 height 616
drag, startPoint x: 434, startPoint y: 460, endPoint x: 454, endPoint y: 455, distance: 20.6
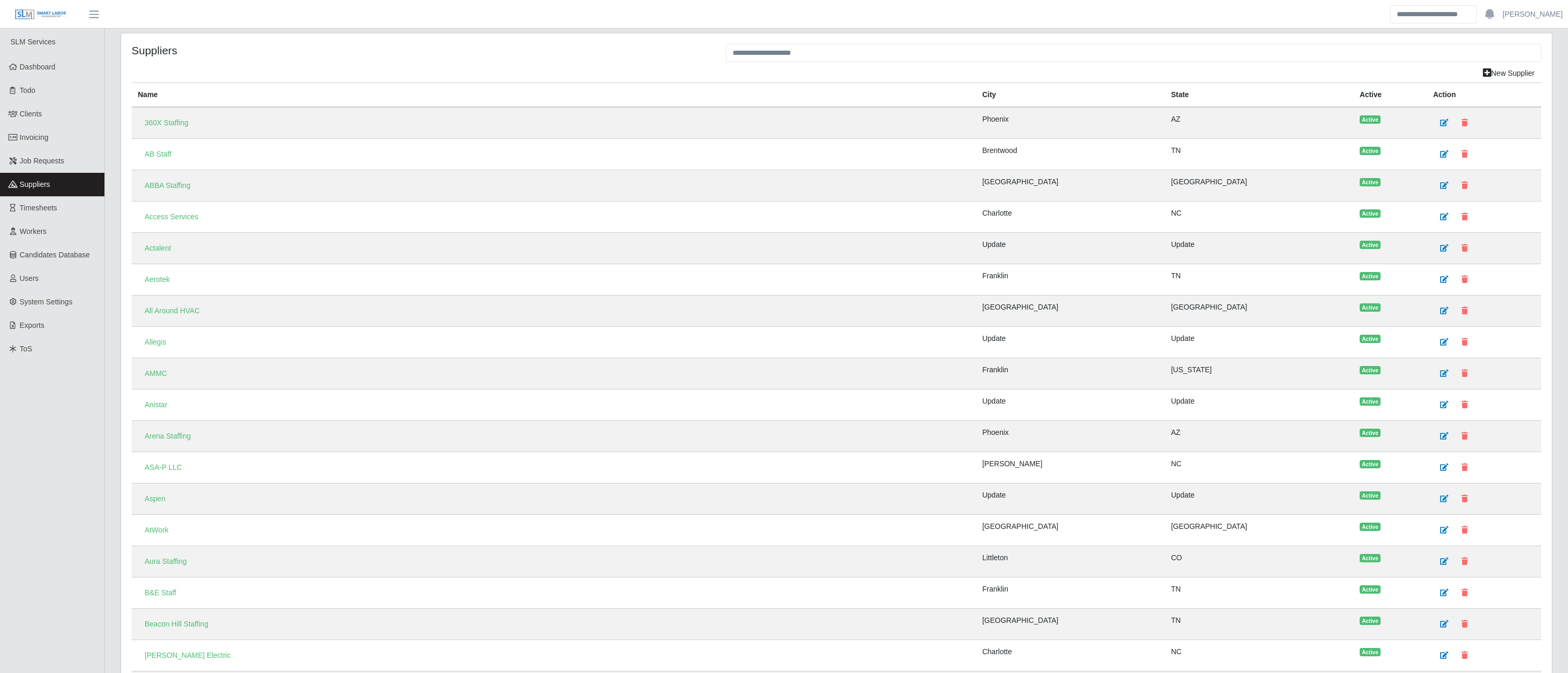
scroll to position [3290, 0]
